Goal: Task Accomplishment & Management: Use online tool/utility

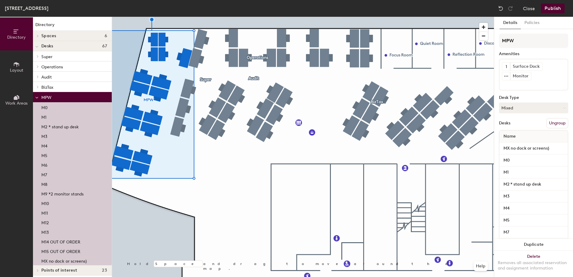
click at [60, 242] on p "M14 OUT OF ORDER" at bounding box center [60, 241] width 39 height 7
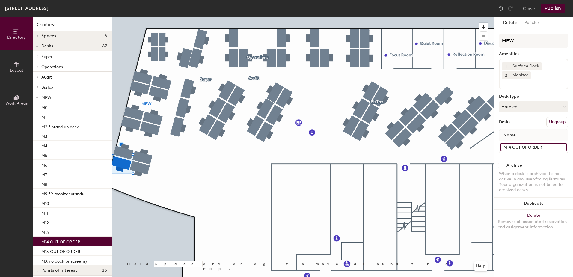
click at [516, 148] on input "M14 OUT OF ORDER" at bounding box center [534, 147] width 66 height 8
click at [518, 146] on input "M14 OUT OF ORDER" at bounding box center [534, 147] width 66 height 8
drag, startPoint x: 511, startPoint y: 146, endPoint x: 566, endPoint y: 149, distance: 54.9
click at [562, 148] on input "M14 OUT OF ORDER" at bounding box center [534, 147] width 66 height 8
click at [501, 8] on img at bounding box center [501, 8] width 6 height 6
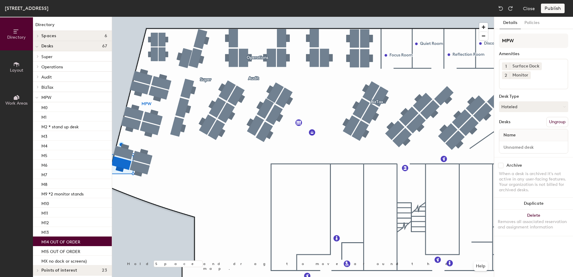
click at [520, 137] on div "Name" at bounding box center [534, 135] width 69 height 12
click at [517, 39] on input "MPW" at bounding box center [533, 41] width 69 height 14
click at [48, 239] on p "M14 OUT OF ORDER" at bounding box center [60, 241] width 39 height 7
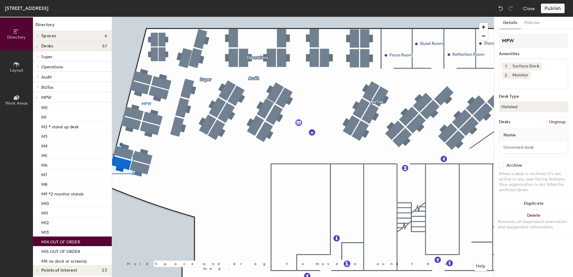
click at [520, 132] on div "Name" at bounding box center [534, 135] width 69 height 12
click at [521, 135] on div "Name" at bounding box center [534, 135] width 69 height 12
click at [502, 7] on img at bounding box center [501, 8] width 6 height 6
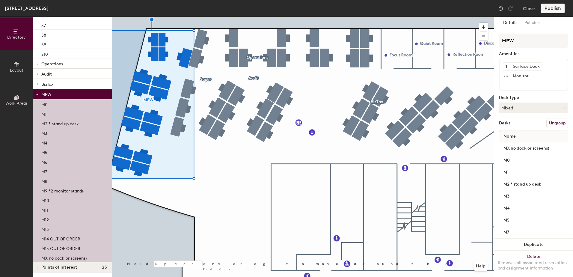
scroll to position [99, 0]
click at [64, 237] on p "M14 OUT OF ORDER" at bounding box center [60, 238] width 39 height 7
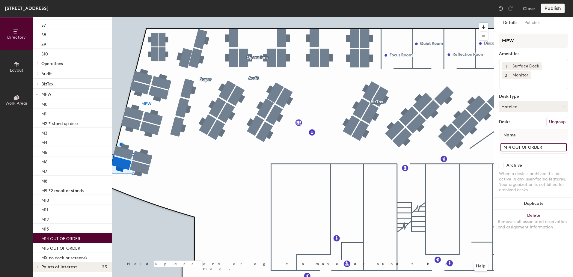
click at [512, 145] on input "M14 OUT OF ORDER" at bounding box center [534, 147] width 66 height 8
click at [513, 146] on input "M14 OUT OF ORDER" at bounding box center [534, 147] width 66 height 8
type input "M14"
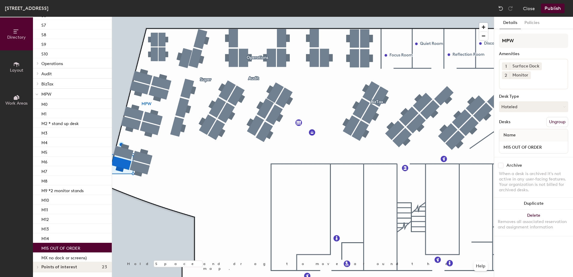
click at [66, 246] on p "M15 OUT OF ORDER" at bounding box center [60, 247] width 39 height 7
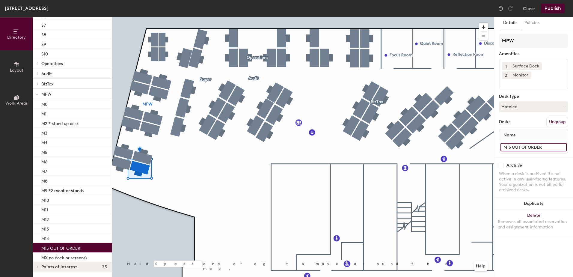
click at [514, 147] on input "M15 OUT OF ORDER" at bounding box center [534, 147] width 66 height 8
click at [513, 147] on input "M15 OUT OF ORDER" at bounding box center [534, 147] width 66 height 8
type input "M15"
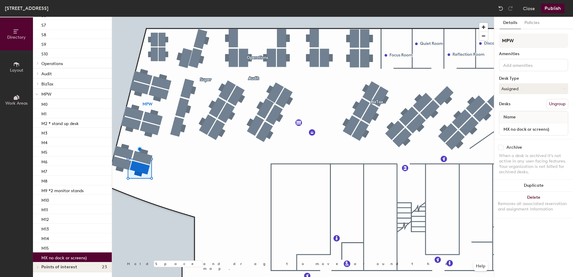
click at [85, 257] on p "MX no dock or screens)" at bounding box center [63, 257] width 45 height 7
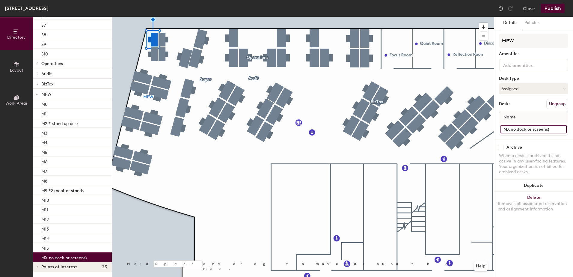
click at [513, 130] on input "MX no dock or screens)" at bounding box center [534, 129] width 66 height 8
click at [510, 128] on input "MX no dock or screens)" at bounding box center [534, 129] width 66 height 8
type input "MX"
click at [525, 130] on input "MX" at bounding box center [534, 129] width 66 height 8
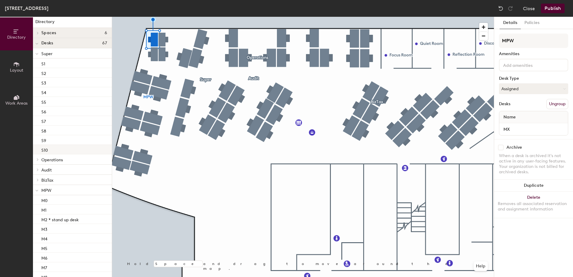
scroll to position [0, 0]
click at [557, 9] on button "Publish" at bounding box center [553, 9] width 24 height 10
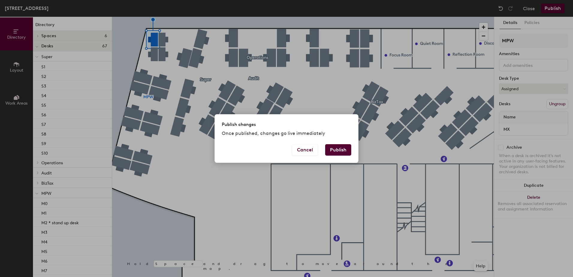
click at [337, 149] on button "Publish" at bounding box center [338, 149] width 26 height 11
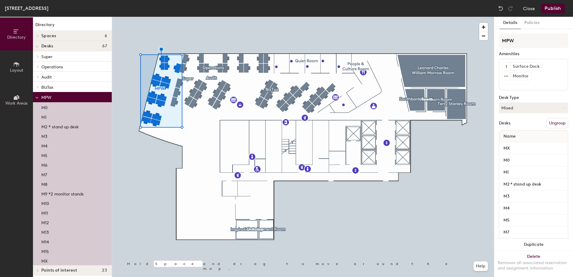
click at [142, 17] on div at bounding box center [303, 17] width 382 height 0
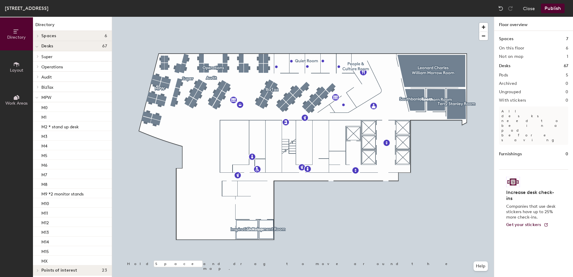
click at [17, 98] on icon at bounding box center [16, 98] width 4 height 4
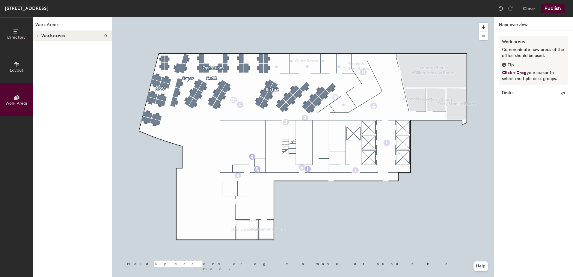
click at [9, 68] on button "Layout" at bounding box center [16, 66] width 33 height 33
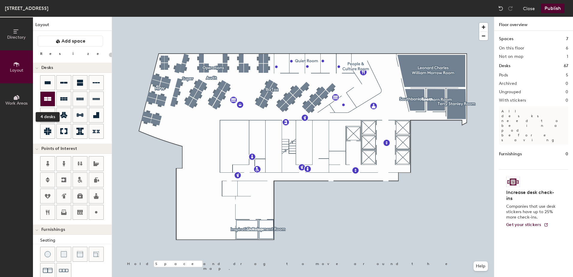
click at [51, 99] on div at bounding box center [47, 99] width 14 height 14
click at [185, 131] on div "Directory Layout Work Areas Layout Add space Resize Desks Points of Interest Fu…" at bounding box center [286, 147] width 573 height 260
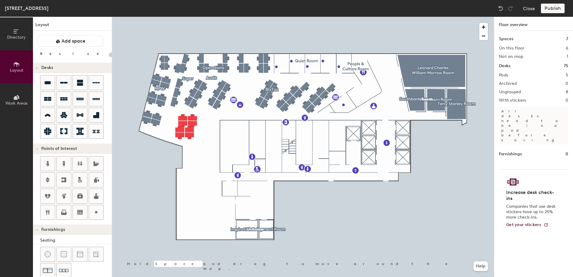
click at [186, 17] on div at bounding box center [303, 17] width 382 height 0
drag, startPoint x: 50, startPoint y: 97, endPoint x: 112, endPoint y: 122, distance: 67.0
click at [178, 17] on div at bounding box center [303, 17] width 382 height 0
click at [181, 127] on div "Directory Layout Work Areas Layout Add space Resize Desks Points of Interest Fu…" at bounding box center [286, 147] width 573 height 260
type input "160"
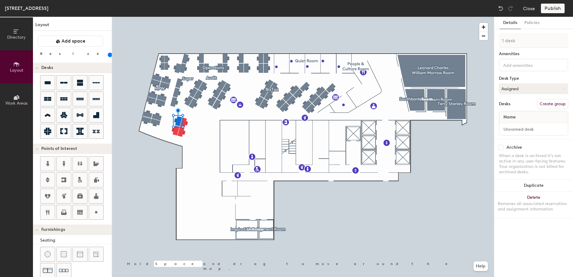
click at [519, 116] on div "Name" at bounding box center [534, 117] width 69 height 12
click at [515, 118] on span "Name" at bounding box center [510, 117] width 18 height 11
click at [553, 104] on button "Create group" at bounding box center [552, 104] width 31 height 10
type input "RISK & LEGAL"
click at [519, 115] on span "Name" at bounding box center [510, 117] width 18 height 11
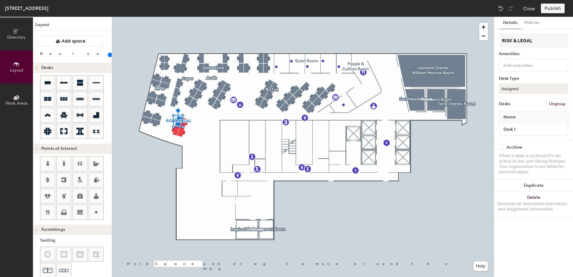
click at [516, 118] on span "Name" at bounding box center [510, 117] width 18 height 11
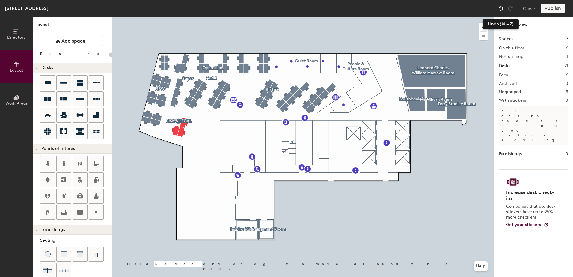
click at [500, 9] on img at bounding box center [501, 8] width 6 height 6
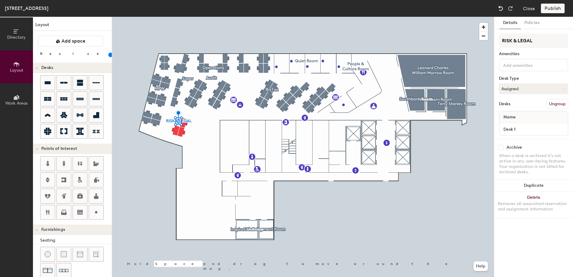
click at [500, 9] on img at bounding box center [501, 8] width 6 height 6
click at [180, 17] on div at bounding box center [303, 17] width 382 height 0
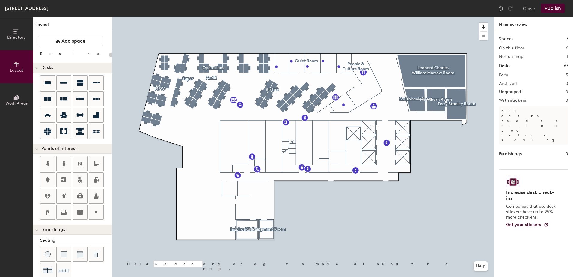
click at [181, 125] on div "Directory Layout Work Areas Layout Add space Resize Desks Points of Interest Fu…" at bounding box center [286, 147] width 573 height 260
type input "160"
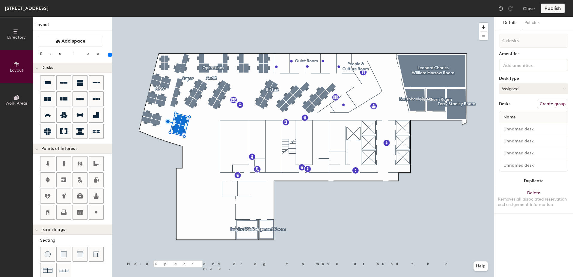
click at [552, 103] on button "Create group" at bounding box center [552, 104] width 31 height 10
type input "r"
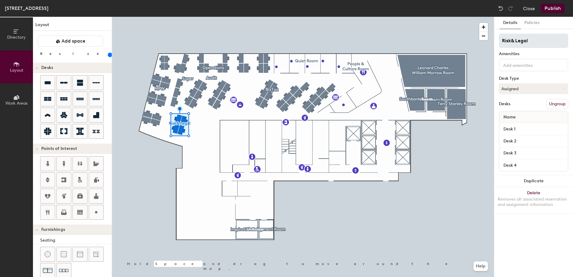
click at [511, 41] on input "Risk& Legal" at bounding box center [533, 41] width 69 height 14
type input "Risk & Legal"
click at [519, 130] on input "Desk 1" at bounding box center [534, 129] width 66 height 8
type input "ML3"
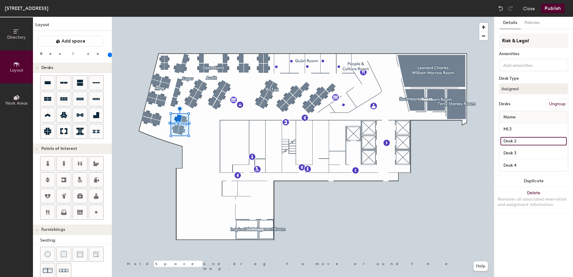
click at [516, 140] on input "Desk 2" at bounding box center [534, 141] width 66 height 8
type input "ML1"
click at [510, 152] on input "Desk 3" at bounding box center [534, 153] width 66 height 8
click at [507, 130] on input "ML3" at bounding box center [534, 129] width 66 height 8
click at [508, 129] on input "ML3" at bounding box center [534, 129] width 66 height 8
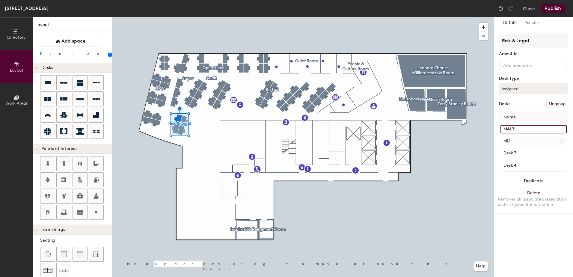
type input "M&L3"
click at [508, 143] on input "ML1" at bounding box center [534, 141] width 66 height 8
click at [508, 141] on input "ML1" at bounding box center [534, 141] width 66 height 8
type input "M&L1"
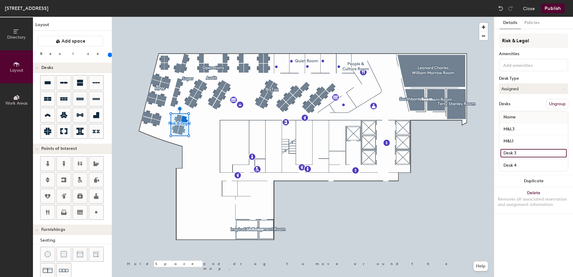
click at [509, 153] on input "Desk 3" at bounding box center [534, 153] width 66 height 8
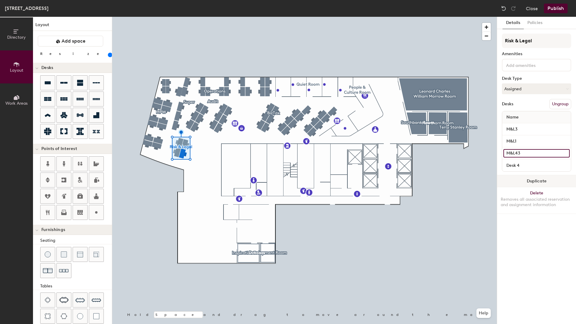
type input "M&L43"
click at [393, 17] on div at bounding box center [304, 17] width 384 height 0
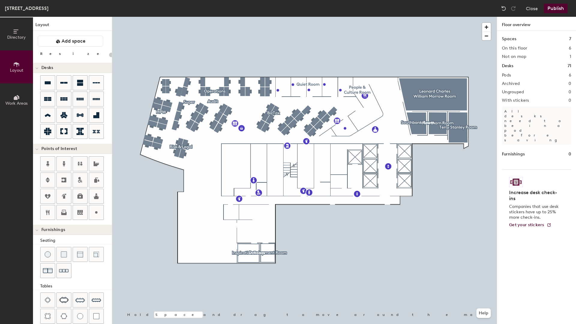
click at [330, 17] on div at bounding box center [304, 17] width 384 height 0
type input "160"
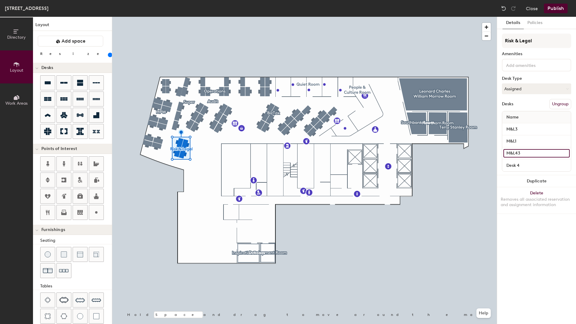
click at [517, 154] on input "M&L43" at bounding box center [536, 153] width 66 height 8
click at [515, 153] on input "M&L43" at bounding box center [536, 153] width 66 height 8
type input "M&L2"
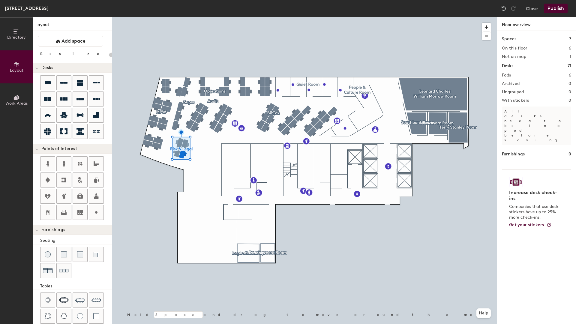
type input "160"
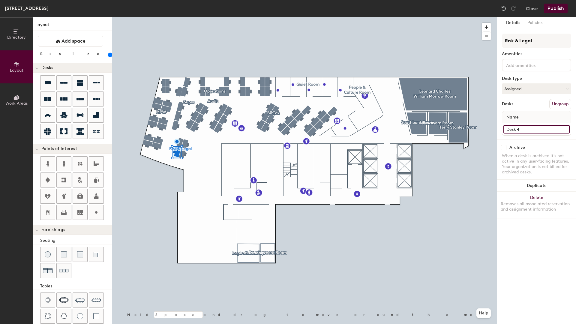
click at [510, 129] on input "Desk 4" at bounding box center [536, 129] width 66 height 8
type input "M&L4"
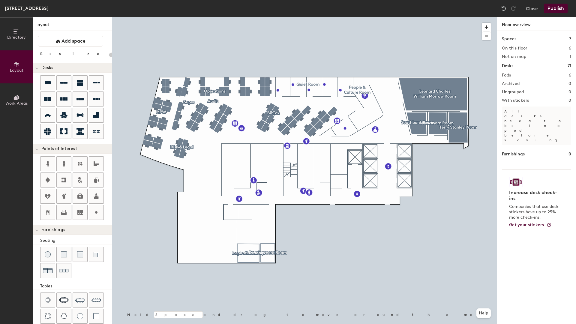
type input "160"
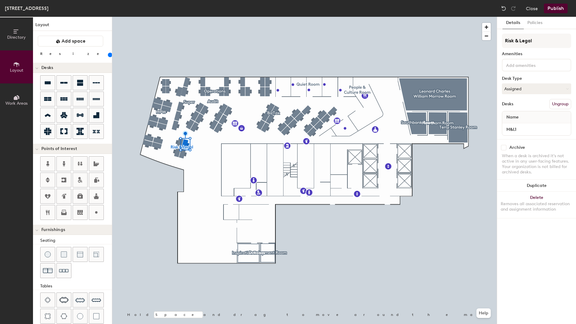
click at [183, 17] on div at bounding box center [304, 17] width 384 height 0
click at [175, 17] on div at bounding box center [304, 17] width 384 height 0
click at [521, 66] on input at bounding box center [532, 64] width 54 height 7
type input "n"
type input "No Surface Pro Dock"
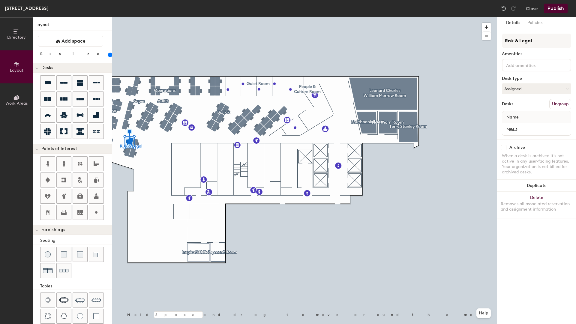
click at [520, 60] on div at bounding box center [536, 65] width 69 height 13
click at [522, 105] on div "Monitor" at bounding box center [536, 106] width 67 height 9
click at [519, 67] on input at bounding box center [532, 64] width 54 height 7
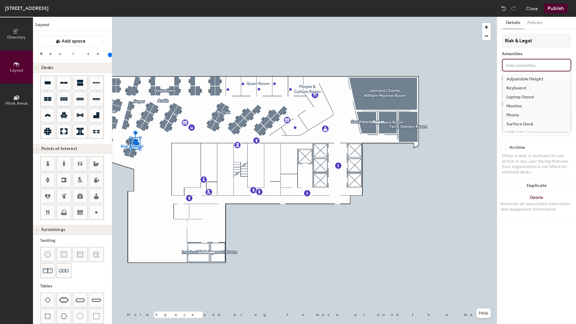
click at [522, 104] on div "Monitor" at bounding box center [536, 106] width 67 height 9
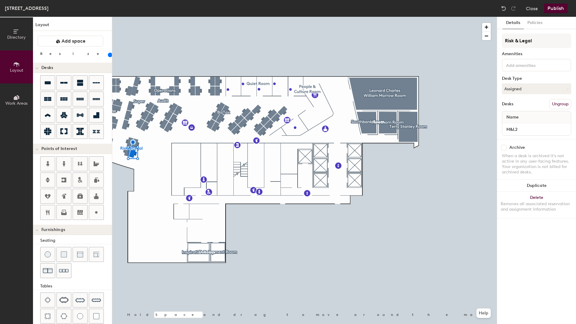
click at [519, 64] on input at bounding box center [532, 64] width 54 height 7
click at [519, 104] on div "Monitor" at bounding box center [536, 106] width 67 height 9
click at [517, 66] on input at bounding box center [532, 64] width 54 height 7
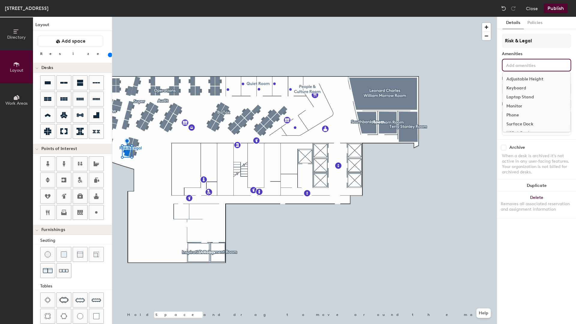
click at [519, 106] on div "Monitor" at bounding box center [536, 106] width 67 height 9
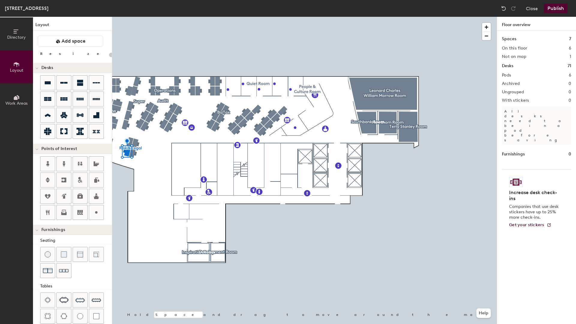
type input "160"
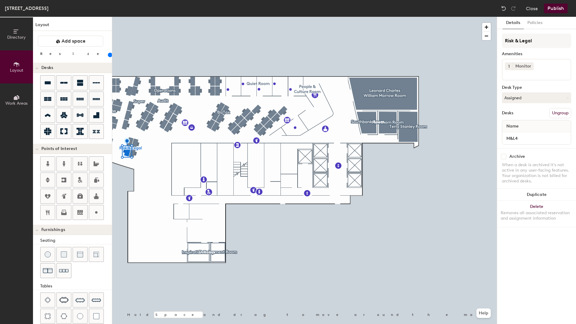
click at [132, 17] on div at bounding box center [304, 17] width 384 height 0
click at [532, 137] on input "M&L3" at bounding box center [536, 138] width 66 height 8
click at [526, 139] on input "M&L3" at bounding box center [536, 138] width 66 height 8
drag, startPoint x: 517, startPoint y: 138, endPoint x: 563, endPoint y: 138, distance: 45.3
click at [563, 138] on input "M&L3 (no Surface Pro Dock)" at bounding box center [536, 138] width 66 height 8
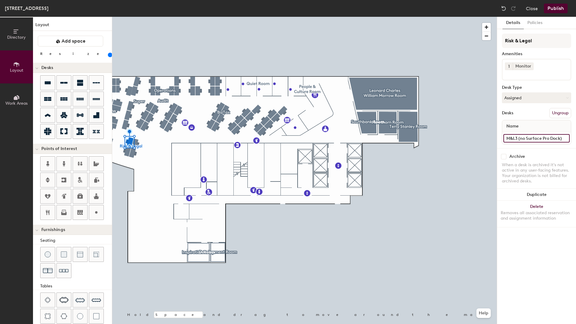
type input "M&L3 (no Surface Pro Dock)"
click at [531, 135] on input "M&L1" at bounding box center [536, 138] width 66 height 8
click at [530, 138] on input "M&L1" at bounding box center [536, 138] width 66 height 8
paste input "M&L3 (no Surface Pro Dock)"
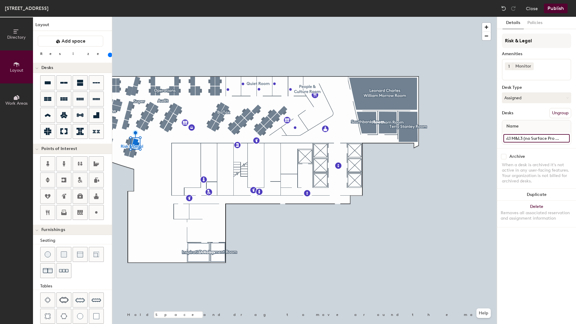
click at [516, 139] on input "M&L1 M&L3 (no Surface Pro Dock)" at bounding box center [536, 138] width 66 height 8
type input "M&L1 (no Surface Pro Dock)"
click at [528, 136] on input "M&L4" at bounding box center [536, 138] width 66 height 8
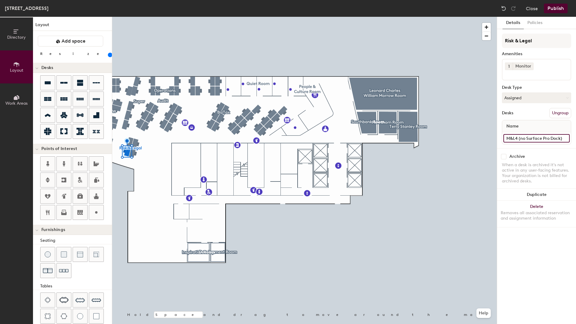
type input "M&L4 (no Surface Pro Dock)"
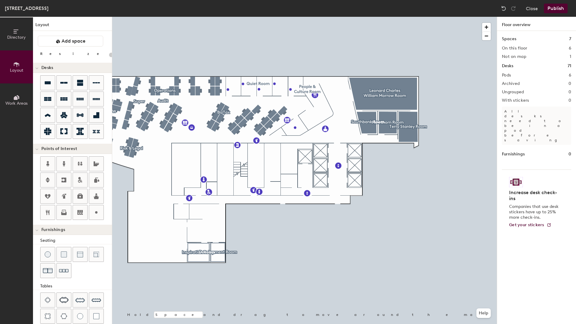
type input "160"
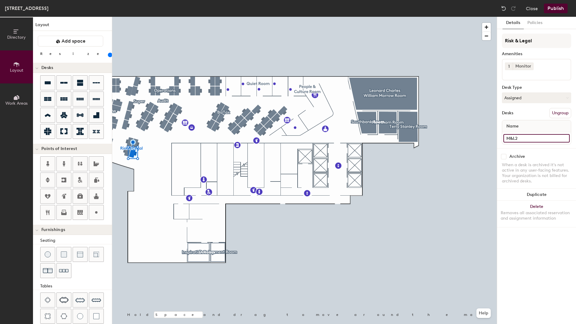
click at [526, 138] on input "M&L2" at bounding box center [536, 138] width 66 height 8
type input "M&L2 (no Surface Pro Dock)"
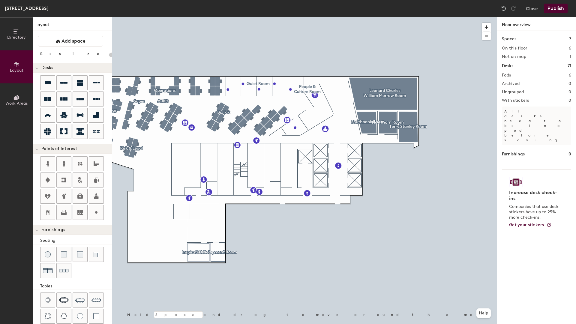
click at [305, 17] on div at bounding box center [304, 17] width 384 height 0
click at [553, 8] on button "Publish" at bounding box center [556, 9] width 24 height 10
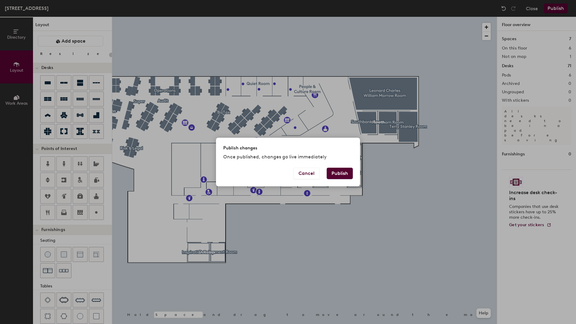
click at [341, 172] on button "Publish" at bounding box center [340, 173] width 26 height 11
type input "20"
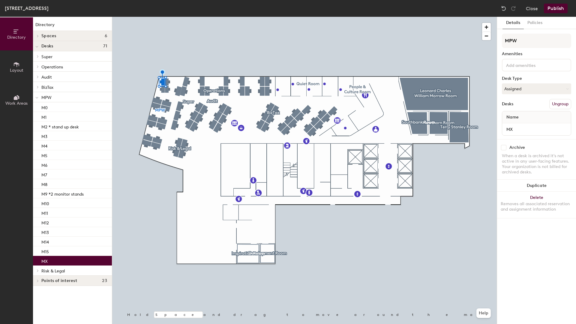
click at [516, 66] on input at bounding box center [532, 64] width 54 height 7
click at [518, 104] on div "Monitor" at bounding box center [536, 106] width 67 height 9
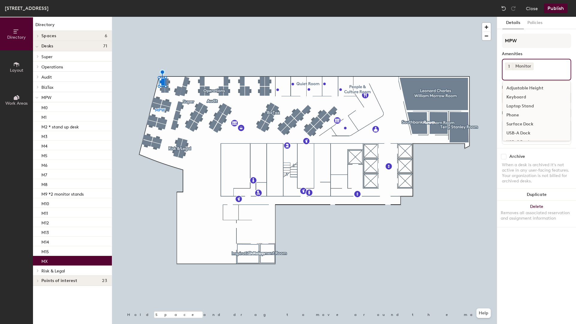
click at [521, 124] on div "Surface Dock" at bounding box center [536, 124] width 67 height 9
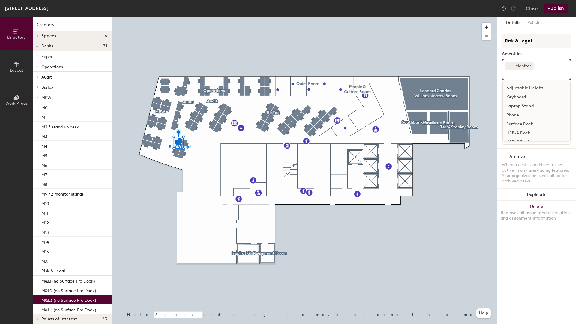
click at [540, 71] on input at bounding box center [532, 73] width 54 height 7
click at [525, 123] on div "USB-A Dock" at bounding box center [536, 124] width 67 height 9
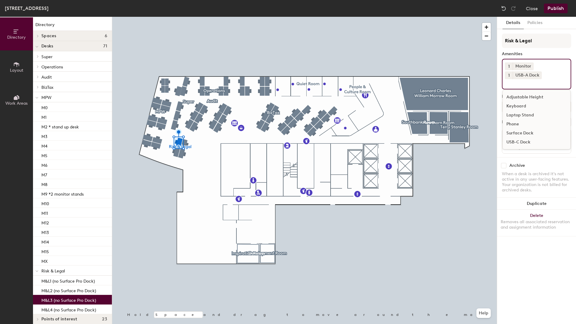
scroll to position [0, 0]
click at [525, 141] on div "USB-C Dock" at bounding box center [536, 142] width 67 height 9
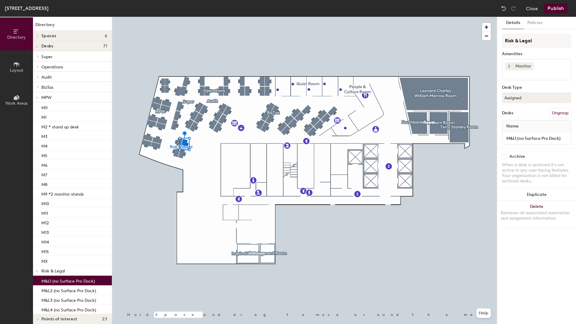
click at [534, 75] on input at bounding box center [532, 73] width 54 height 7
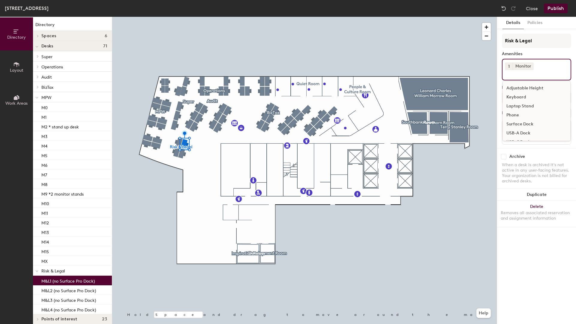
click at [530, 134] on div "USB-A Dock" at bounding box center [536, 133] width 67 height 9
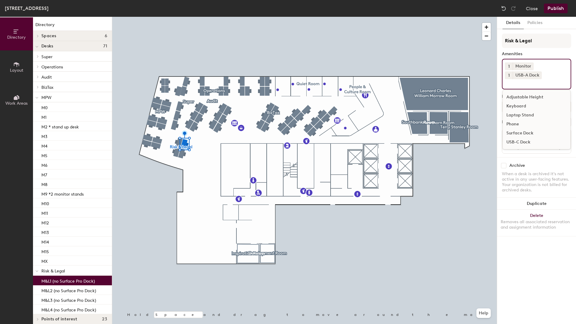
click at [525, 140] on div "USB-C Dock" at bounding box center [536, 142] width 67 height 9
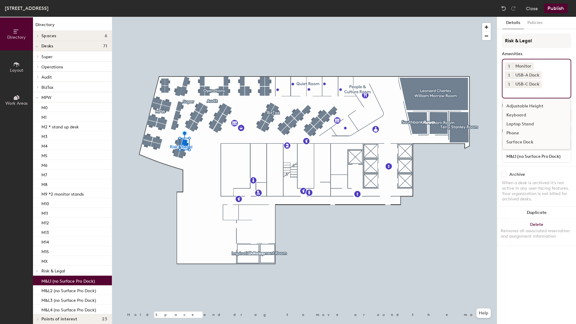
click at [178, 17] on div at bounding box center [304, 17] width 384 height 0
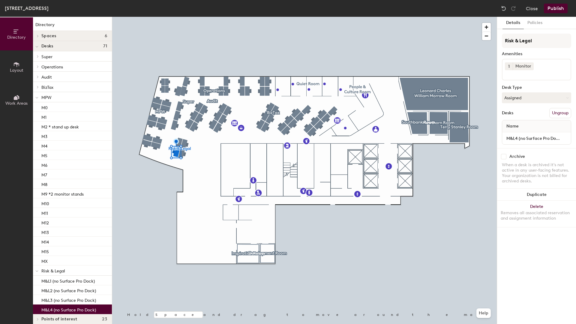
click at [532, 76] on input at bounding box center [532, 73] width 54 height 7
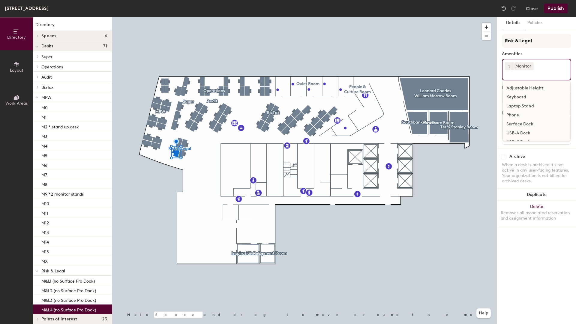
click at [527, 133] on div "USB-A Dock" at bounding box center [536, 133] width 67 height 9
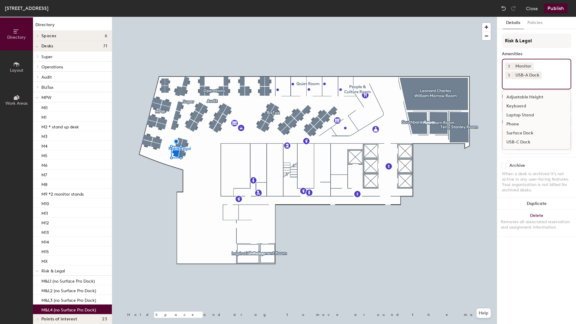
click at [524, 141] on div "USB-C Dock" at bounding box center [536, 142] width 67 height 9
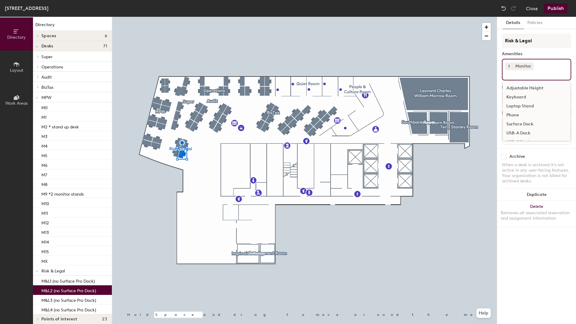
click at [530, 76] on input at bounding box center [532, 73] width 54 height 7
click at [530, 131] on div "USB-A Dock" at bounding box center [536, 133] width 67 height 9
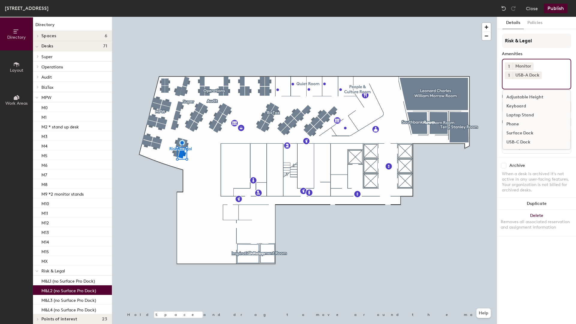
click at [525, 141] on div "USB-C Dock" at bounding box center [536, 142] width 67 height 9
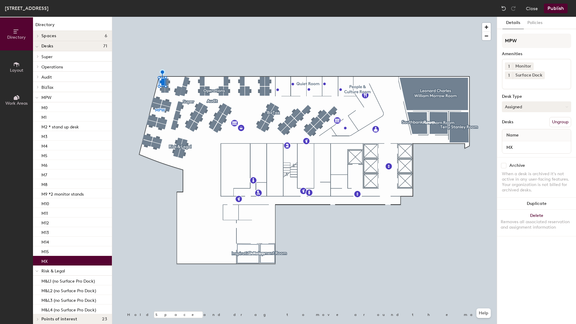
click at [516, 107] on button "Assigned" at bounding box center [536, 106] width 69 height 11
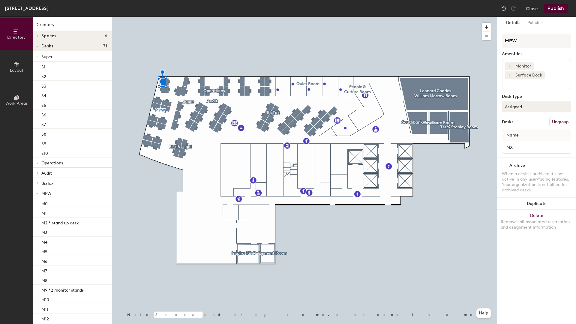
click at [519, 108] on button "Assigned" at bounding box center [536, 106] width 69 height 11
click at [518, 142] on div "Hoteled" at bounding box center [532, 143] width 60 height 9
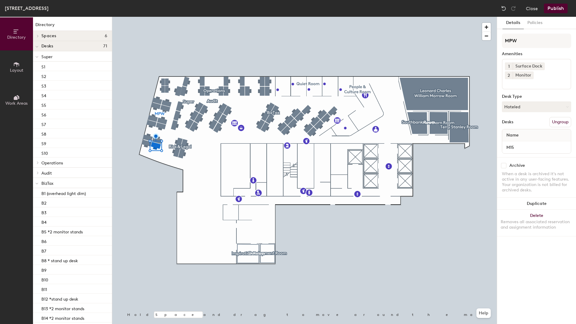
click at [555, 10] on button "Publish" at bounding box center [556, 9] width 24 height 10
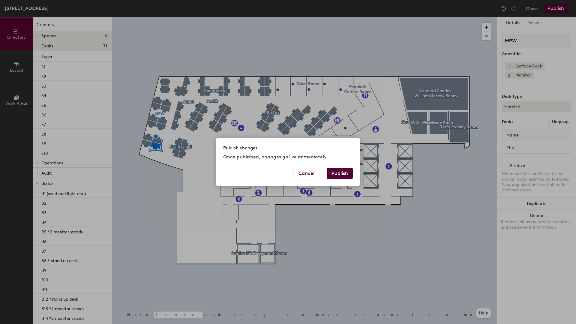
click at [340, 174] on button "Publish" at bounding box center [340, 173] width 26 height 11
